Goal: Information Seeking & Learning: Find specific fact

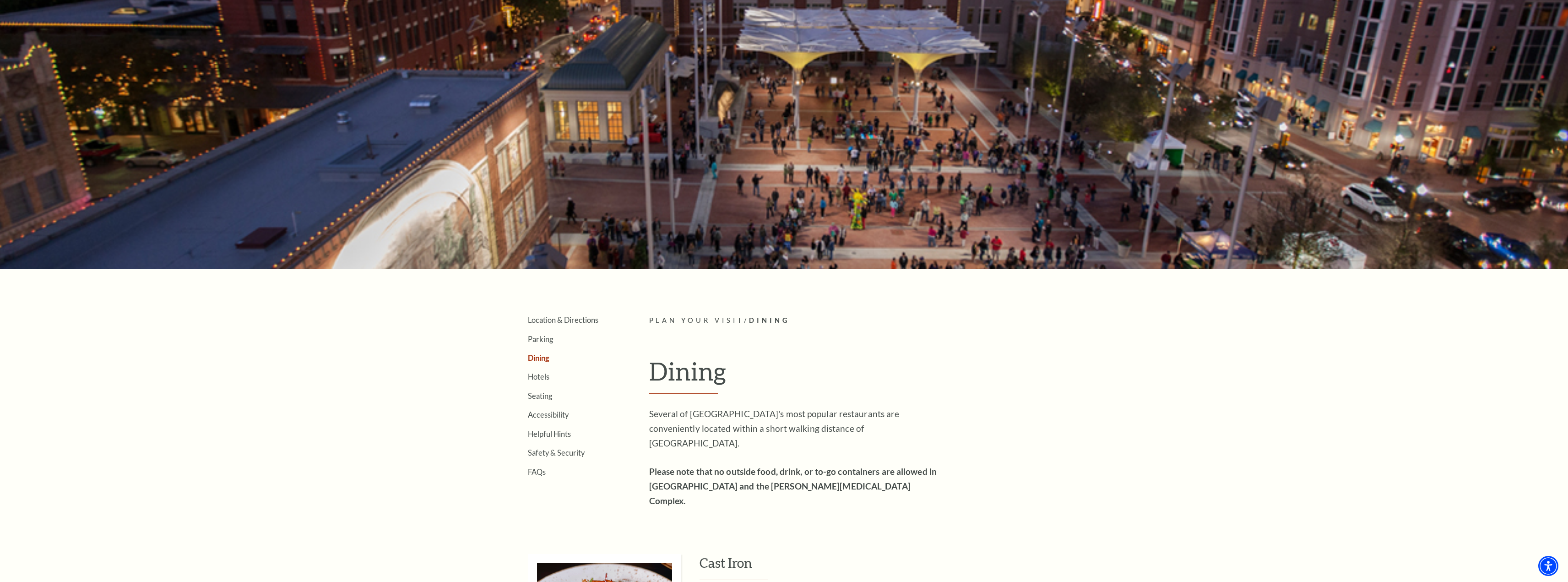
scroll to position [183, 0]
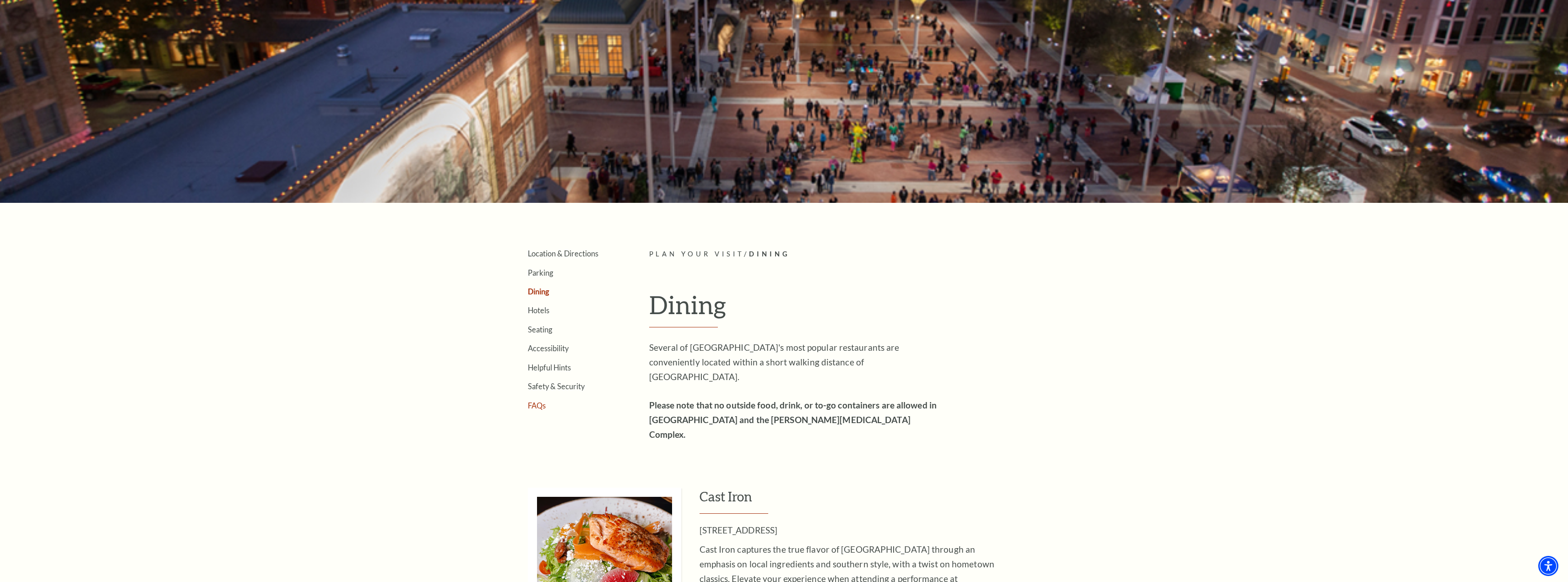
click at [538, 405] on link "FAQs" at bounding box center [536, 405] width 18 height 9
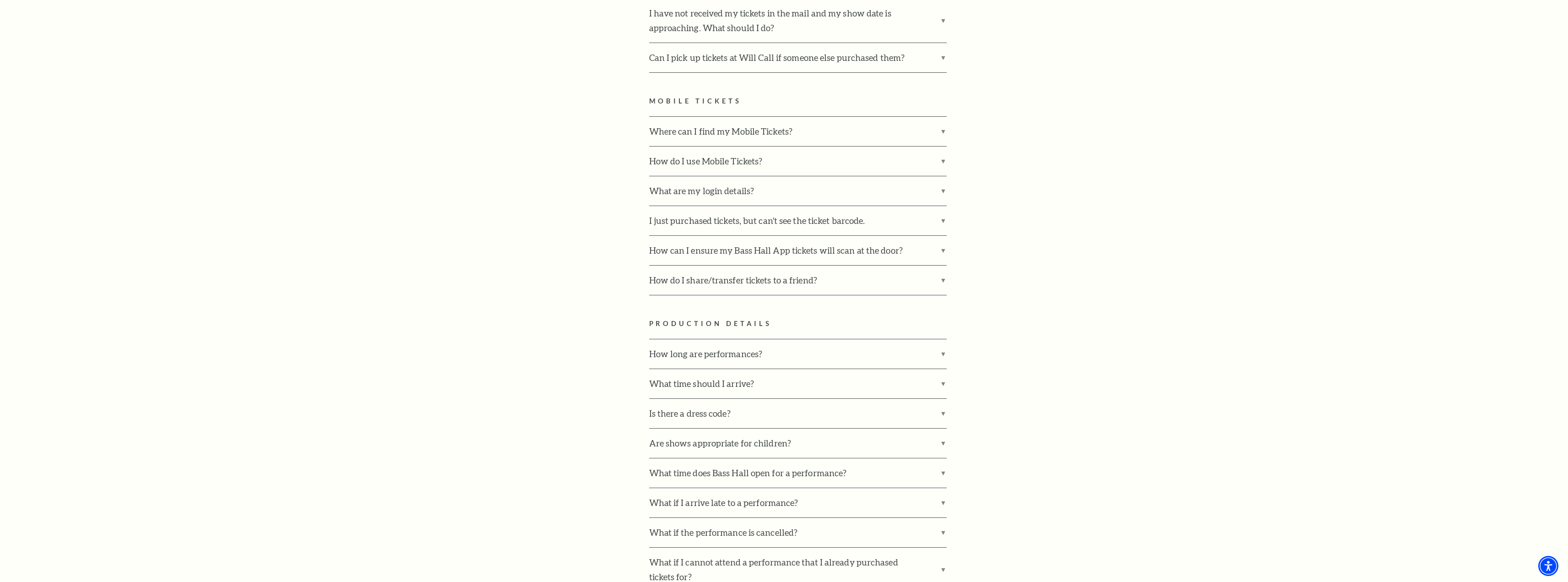
scroll to position [1008, 0]
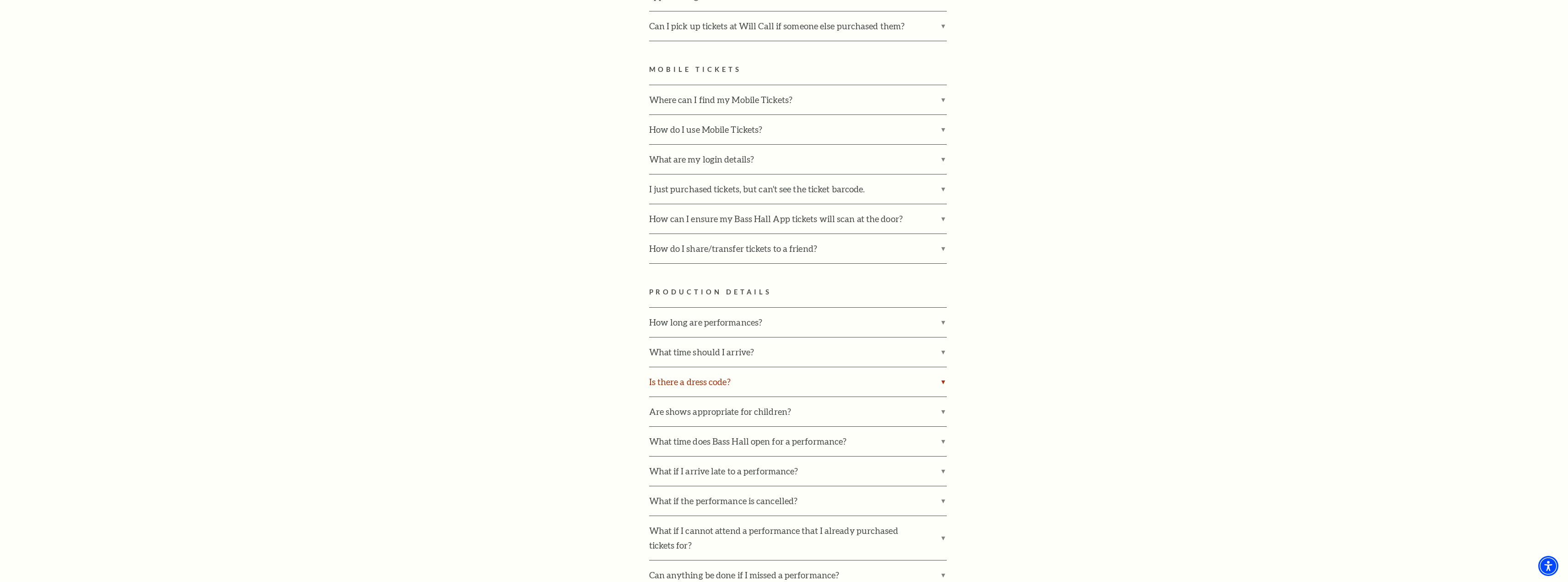
click at [943, 370] on label "Is there a dress code?" at bounding box center [798, 382] width 298 height 29
click at [0, 0] on input "Is there a dress code?" at bounding box center [0, 0] width 0 height 0
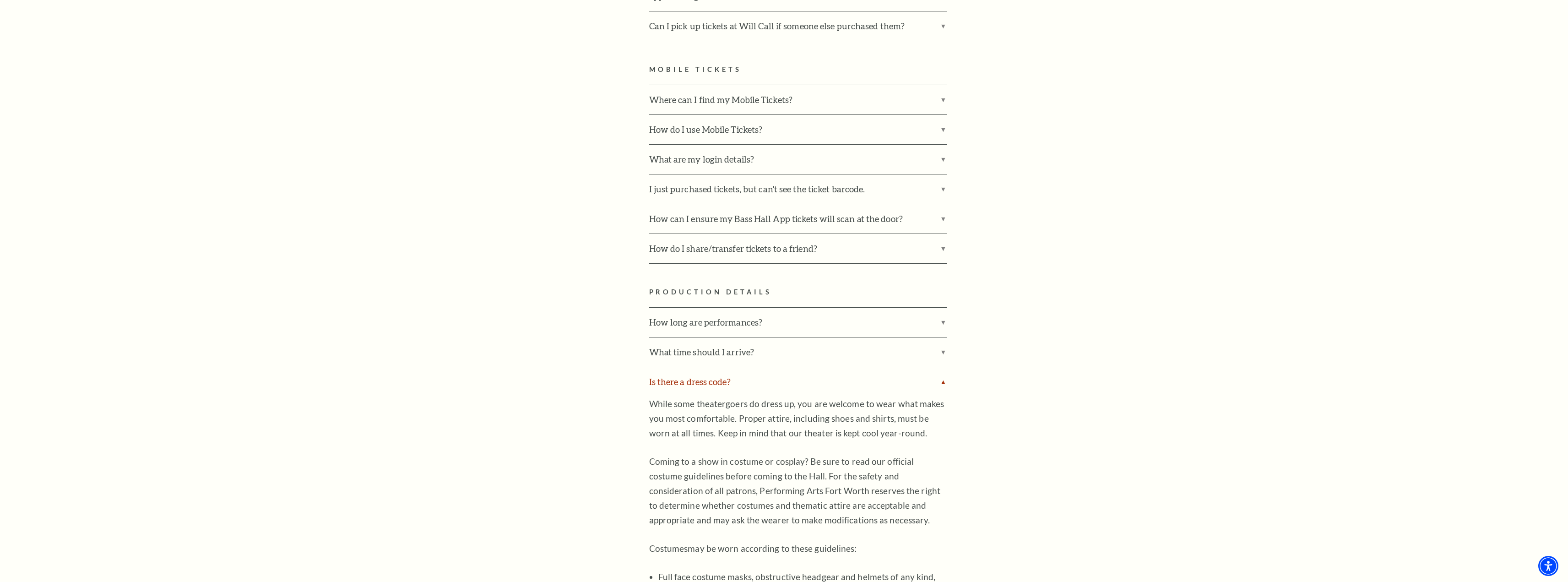
click at [943, 370] on label "Is there a dress code?" at bounding box center [798, 382] width 298 height 29
click at [0, 0] on input "Is there a dress code?" at bounding box center [0, 0] width 0 height 0
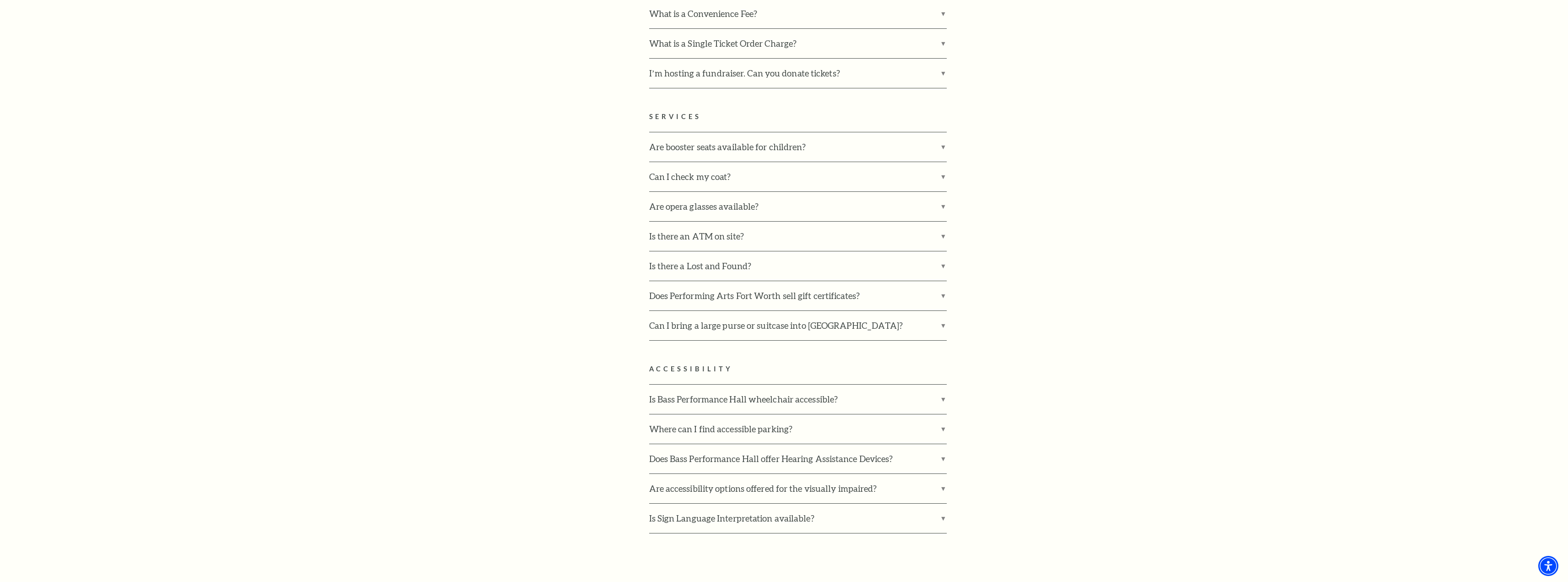
scroll to position [1831, 0]
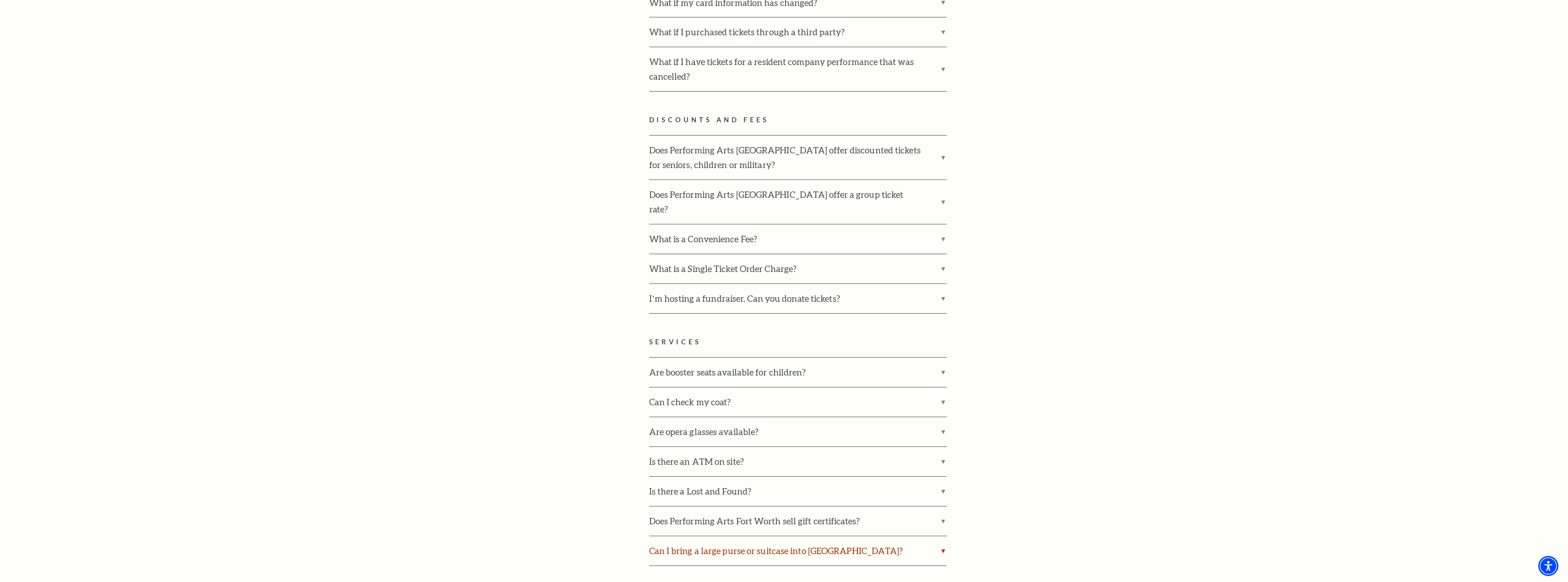
click at [941, 536] on label "Can I bring a large purse or suitcase into Bass Performance Hall?" at bounding box center [798, 551] width 298 height 29
click at [0, 0] on input "Can I bring a large purse or suitcase into Bass Performance Hall?" at bounding box center [0, 0] width 0 height 0
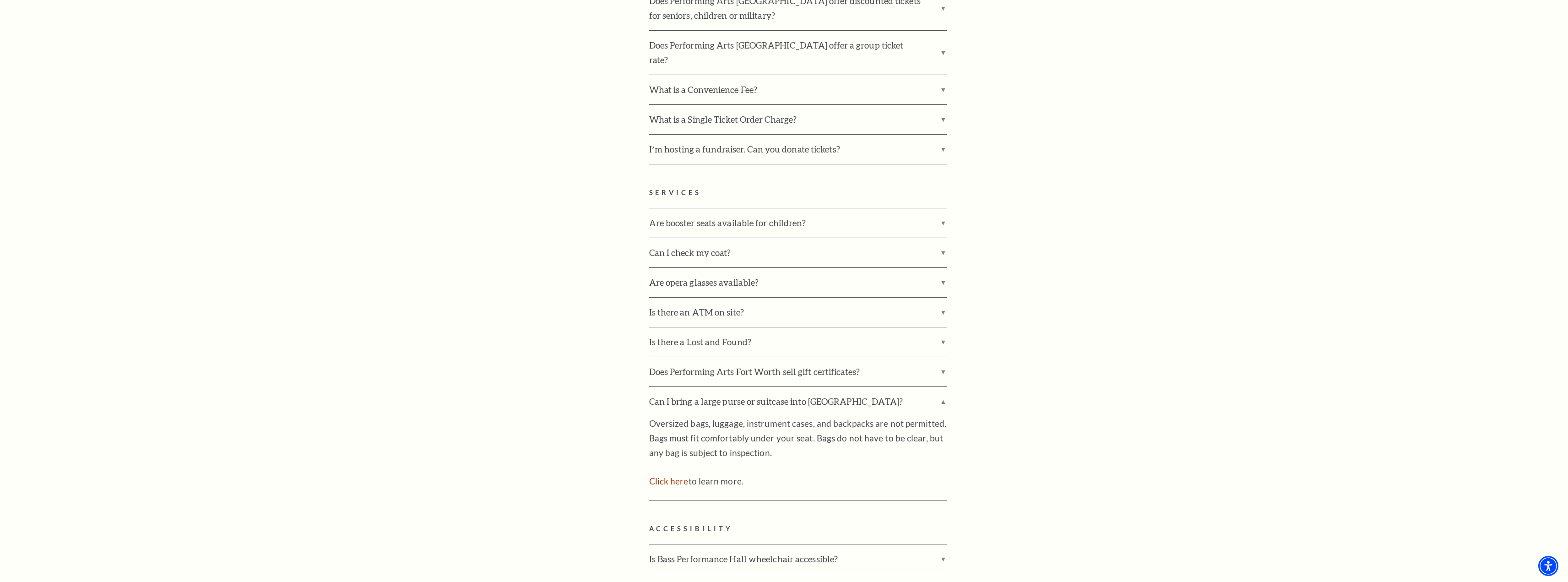
scroll to position [2014, 0]
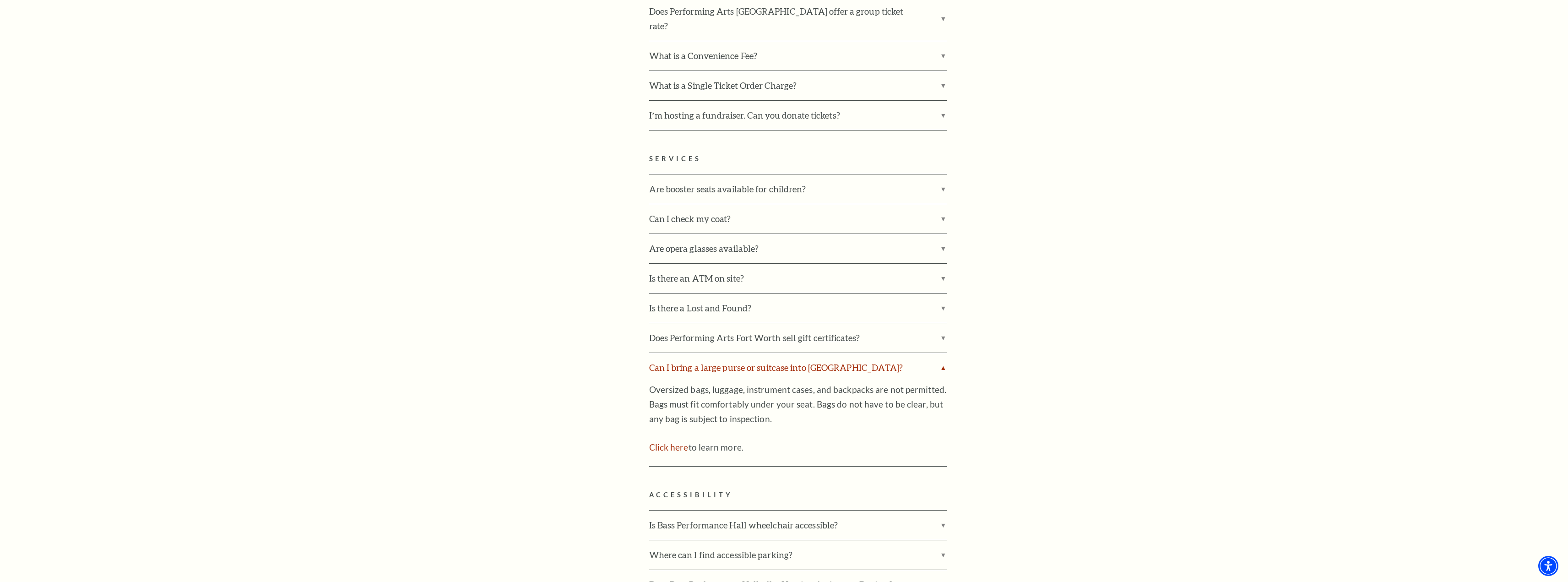
click at [943, 353] on label "Can I bring a large purse or suitcase into Bass Performance Hall?" at bounding box center [798, 368] width 298 height 29
click at [0, 0] on input "Can I bring a large purse or suitcase into Bass Performance Hall?" at bounding box center [0, 0] width 0 height 0
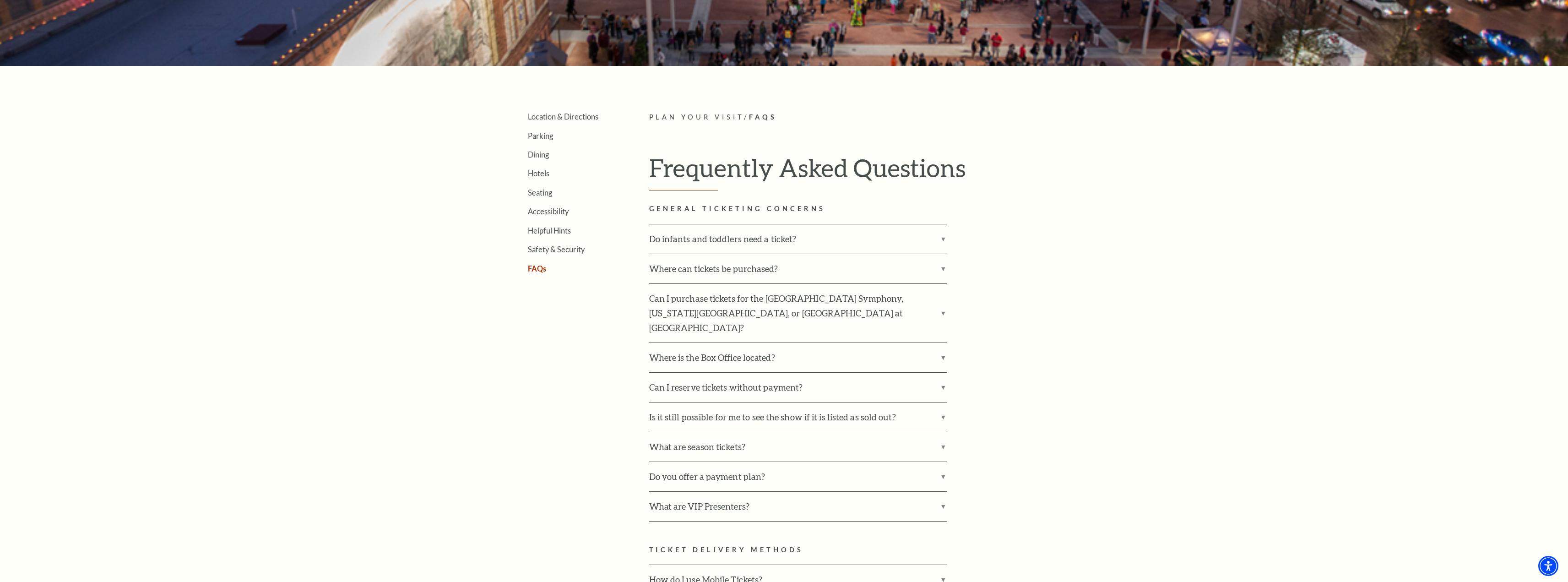
scroll to position [320, 0]
click at [548, 232] on link "Helpful Hints" at bounding box center [549, 230] width 43 height 9
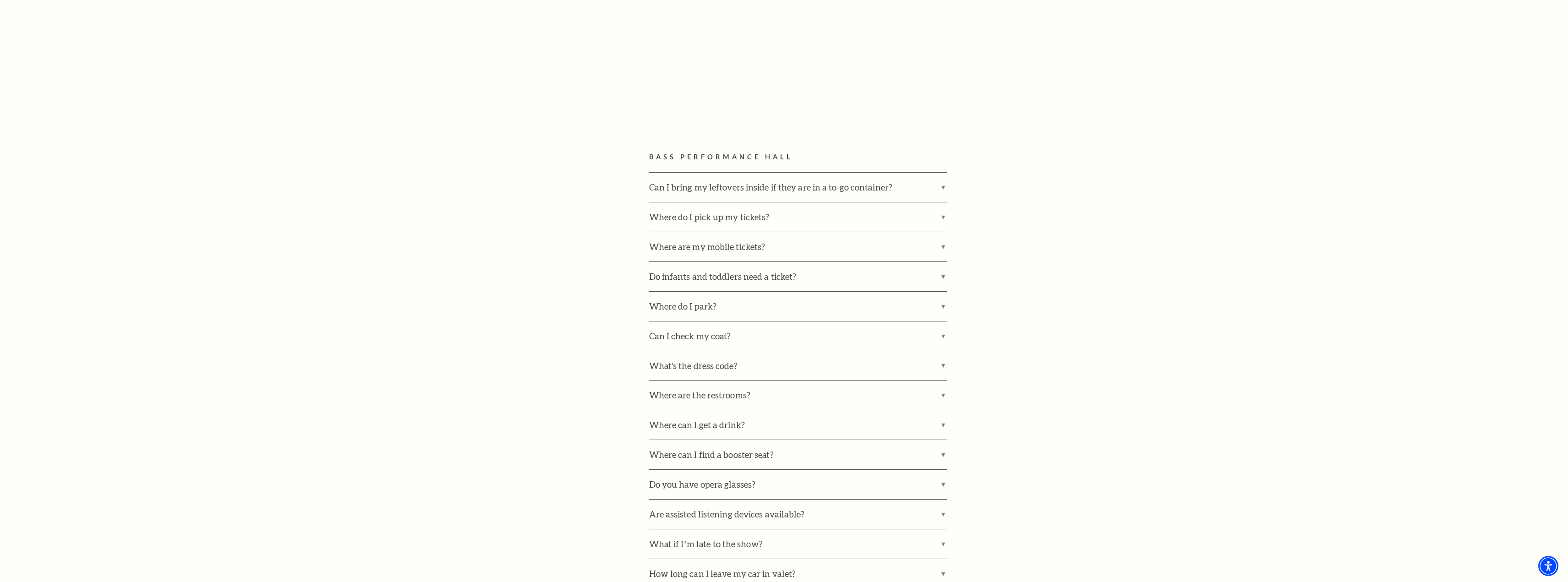
scroll to position [641, 0]
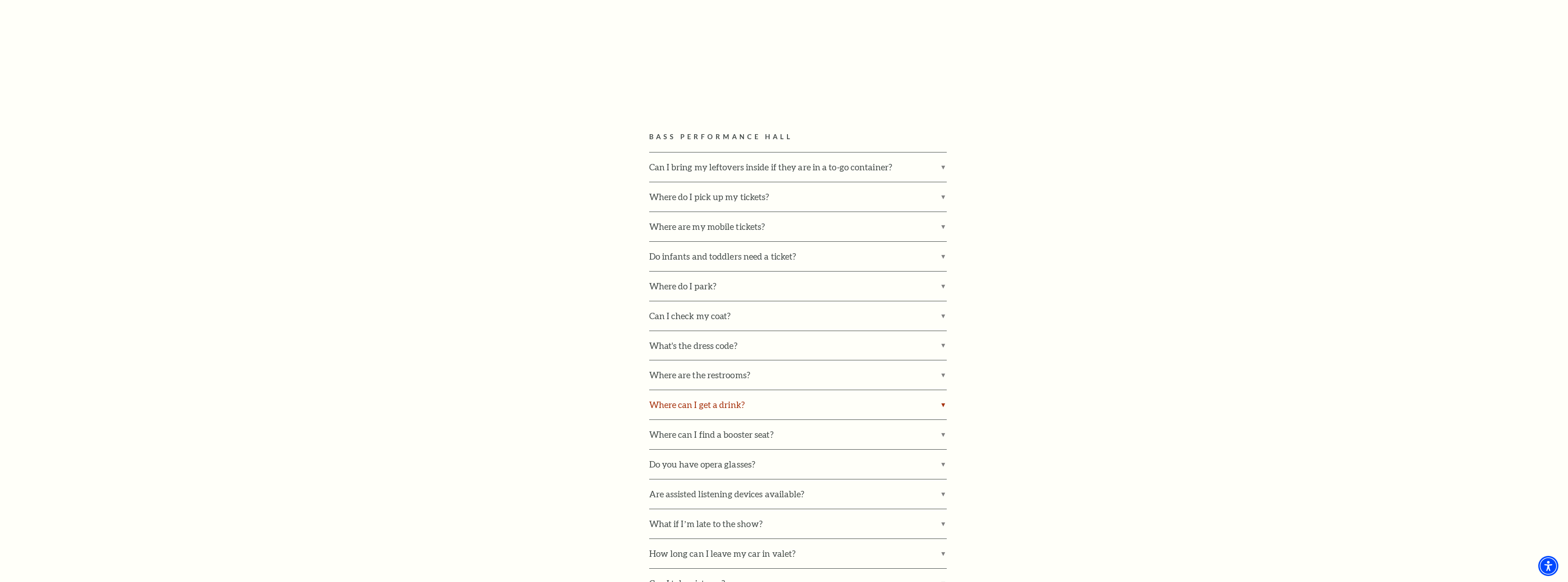
click at [937, 408] on label "Where can I get a drink?" at bounding box center [798, 405] width 298 height 29
click at [0, 0] on input "Where can I get a drink?" at bounding box center [0, 0] width 0 height 0
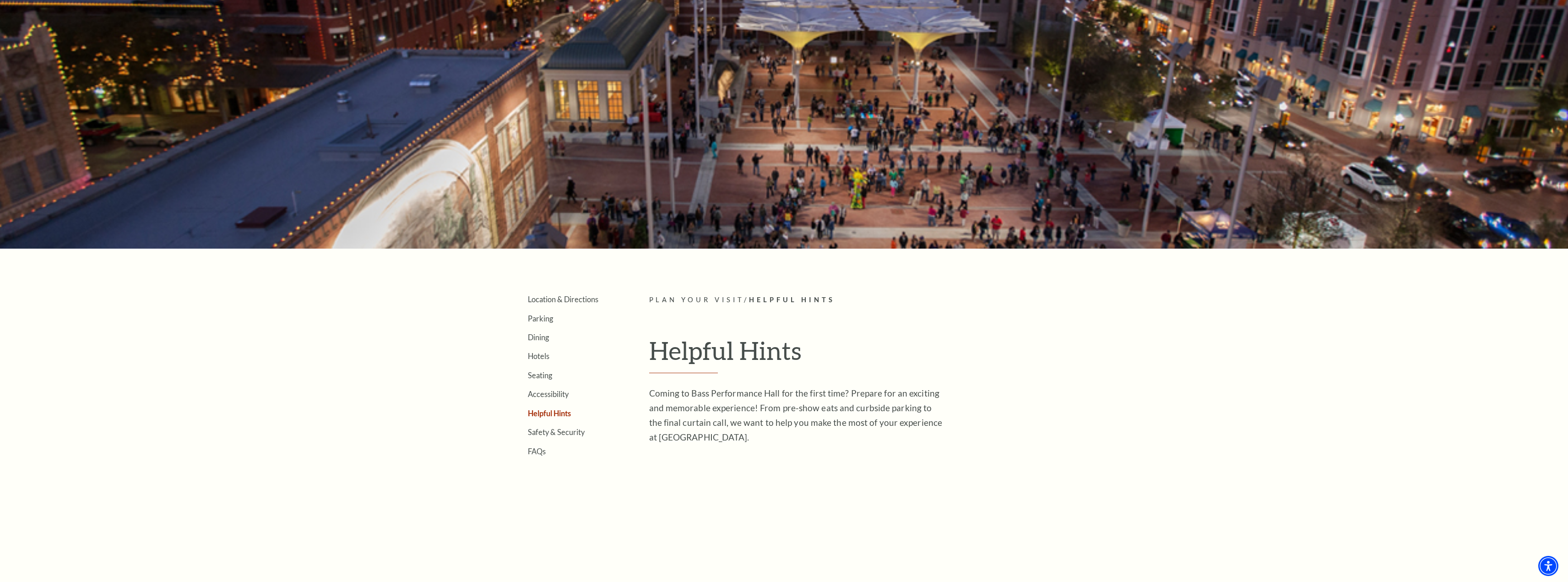
scroll to position [0, 0]
